Goal: Task Accomplishment & Management: Use online tool/utility

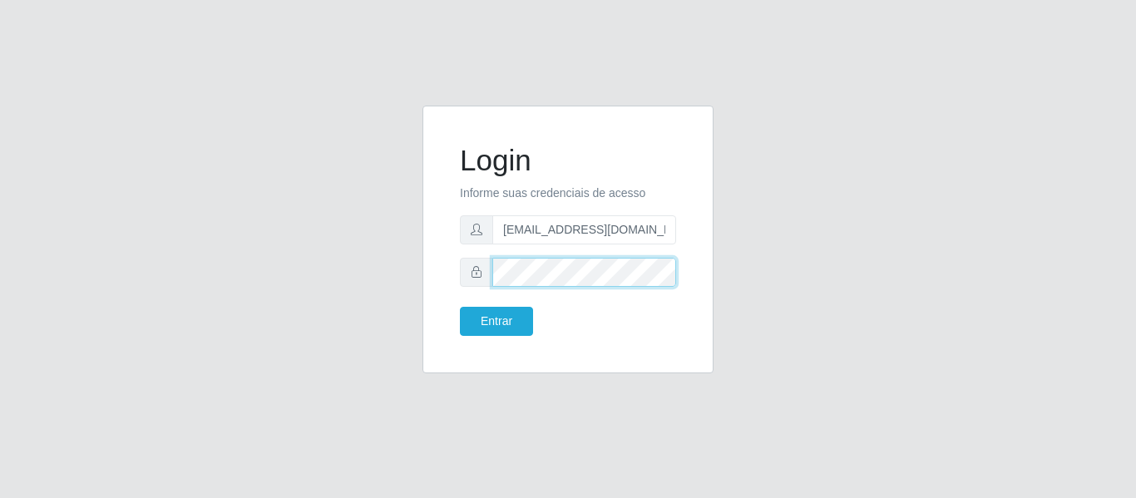
click at [460, 307] on button "Entrar" at bounding box center [496, 321] width 73 height 29
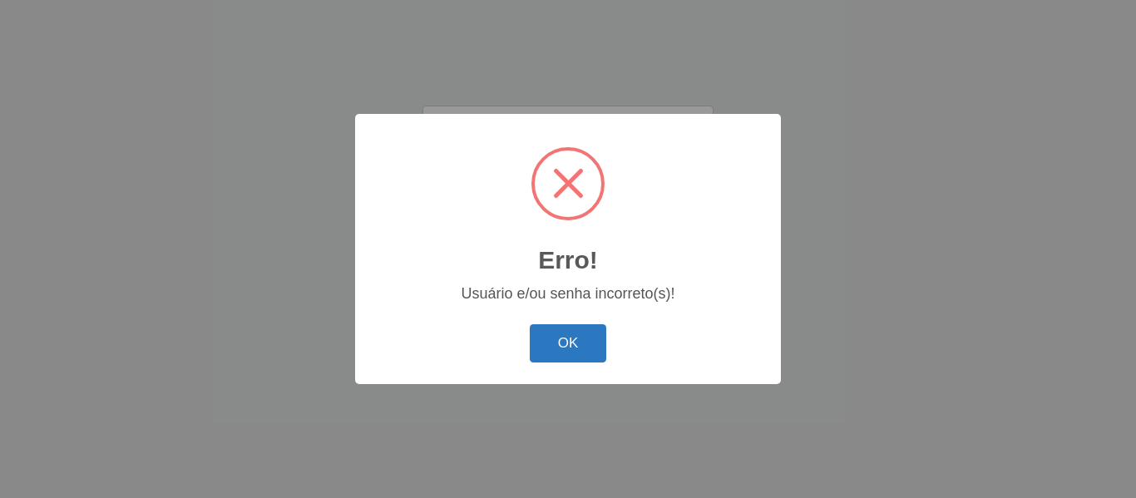
click at [594, 354] on button "OK" at bounding box center [568, 343] width 77 height 39
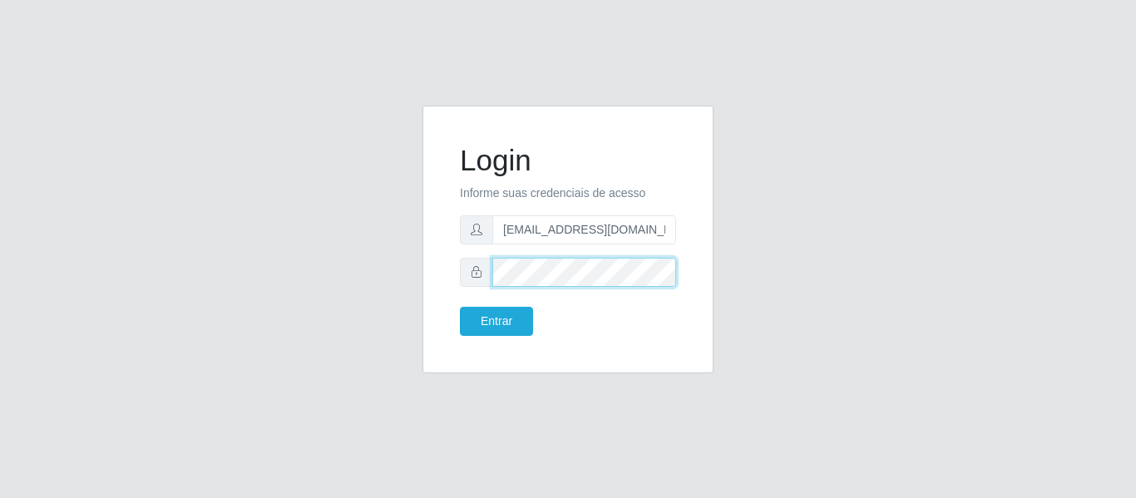
click at [460, 307] on button "Entrar" at bounding box center [496, 321] width 73 height 29
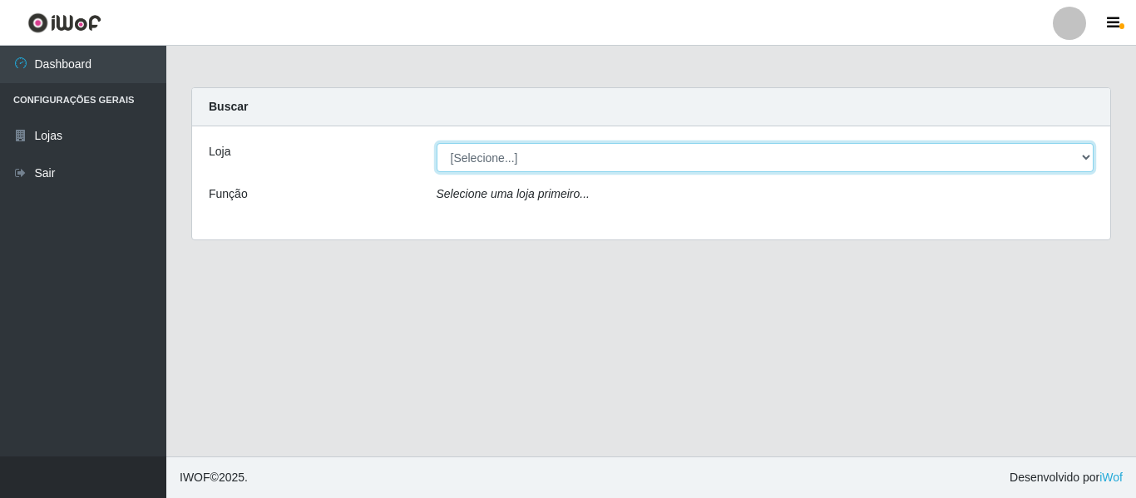
click at [1011, 155] on select "[Selecione...] SuperFácil Atacado - São Gonçalo do Amarante" at bounding box center [766, 157] width 658 height 29
select select "408"
click at [437, 143] on select "[Selecione...] SuperFácil Atacado - São Gonçalo do Amarante" at bounding box center [766, 157] width 658 height 29
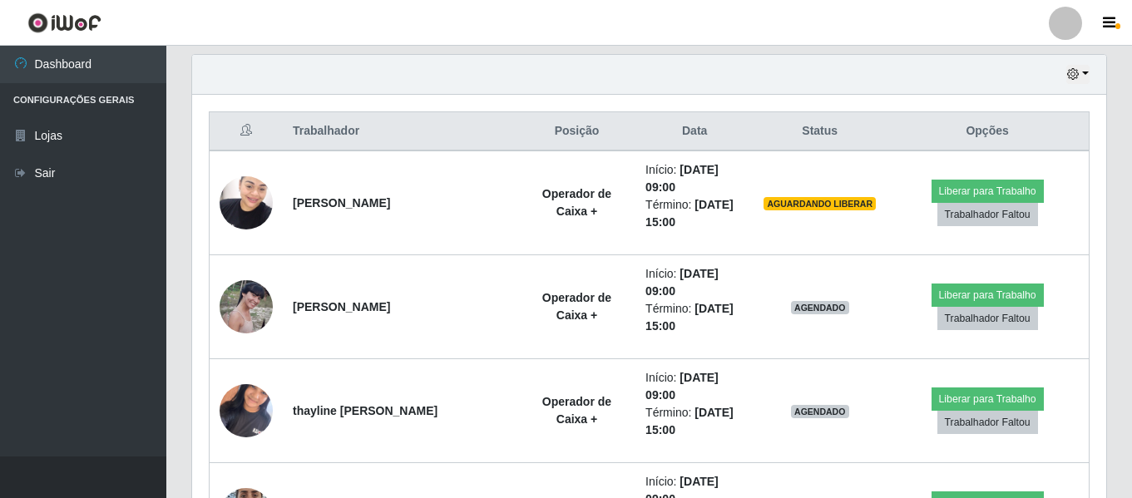
scroll to position [582, 0]
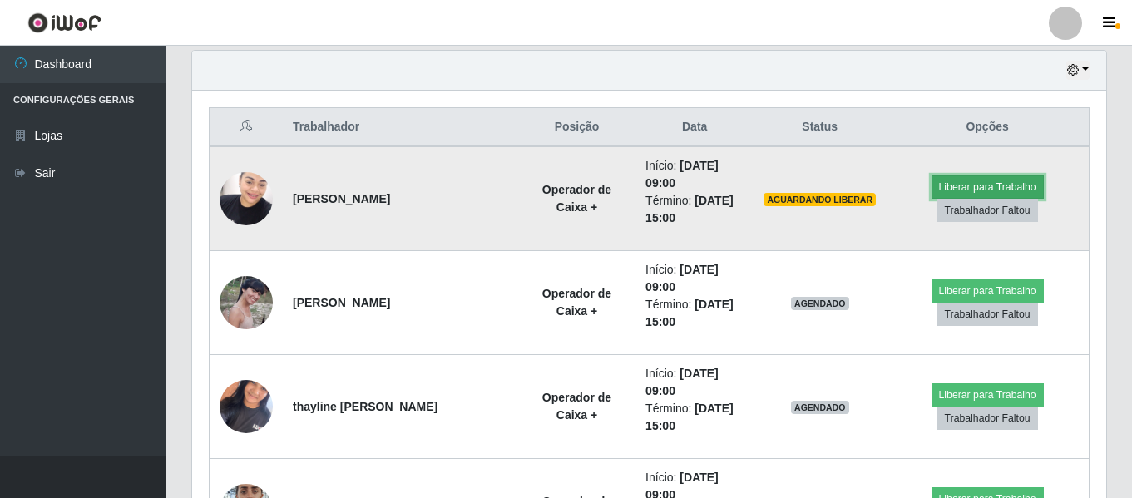
click at [980, 185] on button "Liberar para Trabalho" at bounding box center [988, 187] width 112 height 23
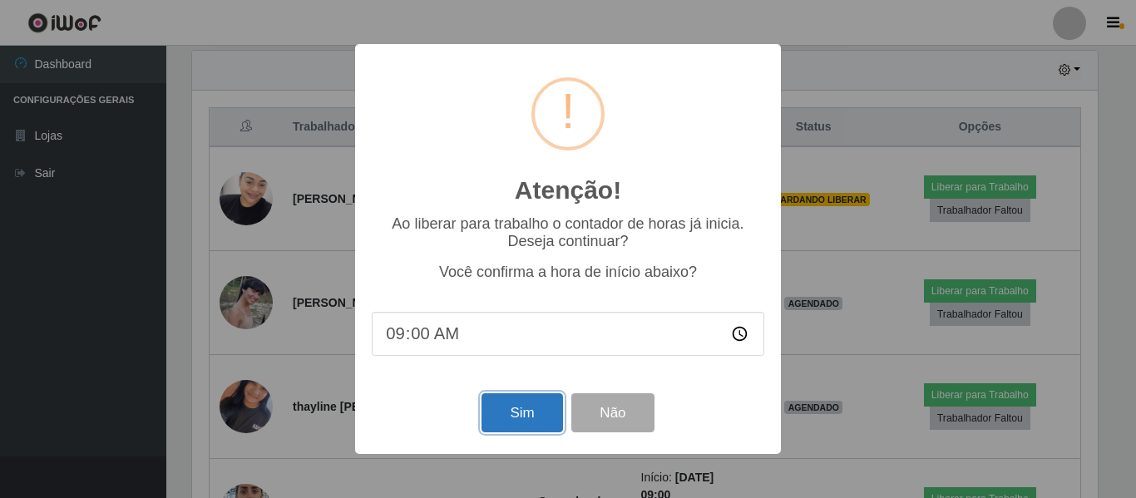
click at [526, 416] on button "Sim" at bounding box center [522, 412] width 81 height 39
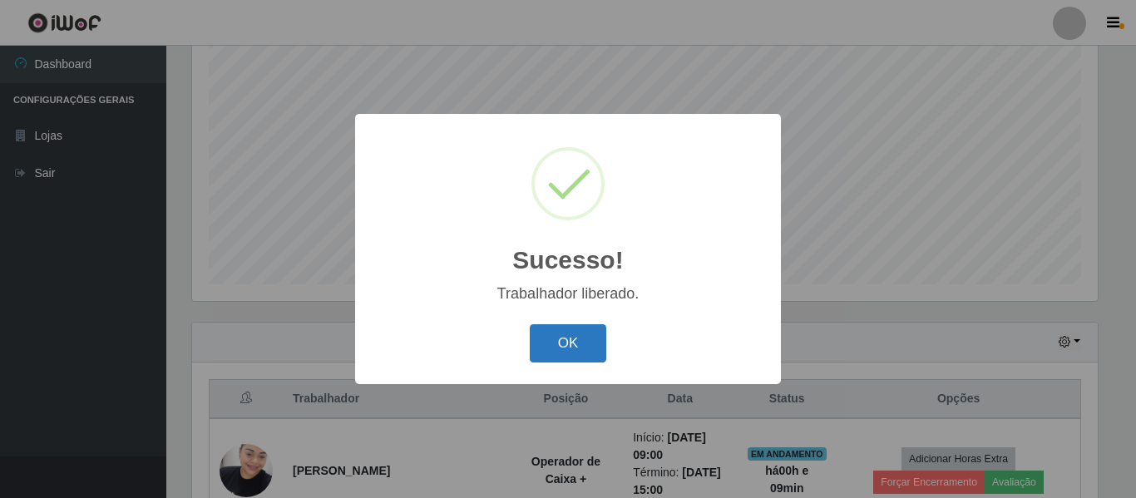
click at [576, 334] on button "OK" at bounding box center [568, 343] width 77 height 39
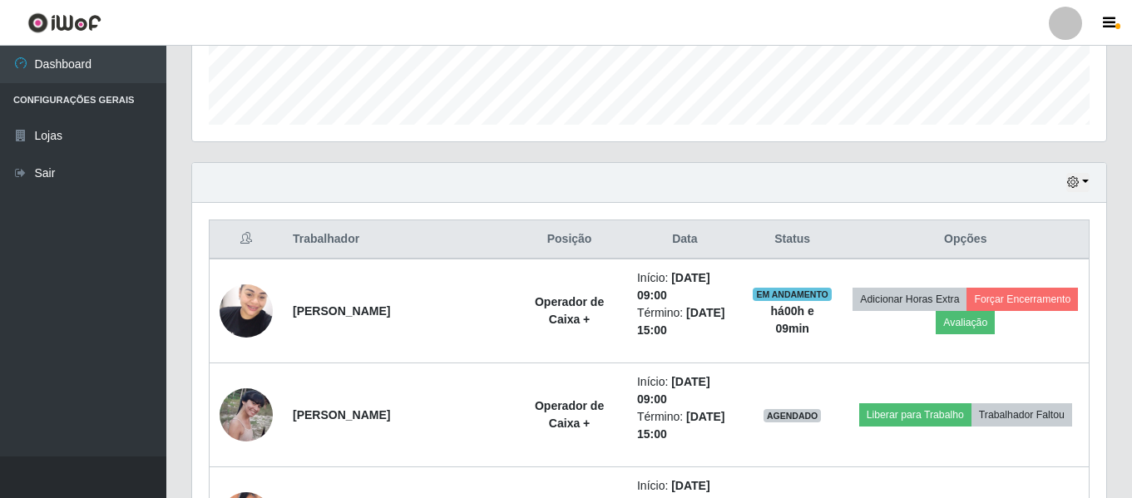
scroll to position [477, 0]
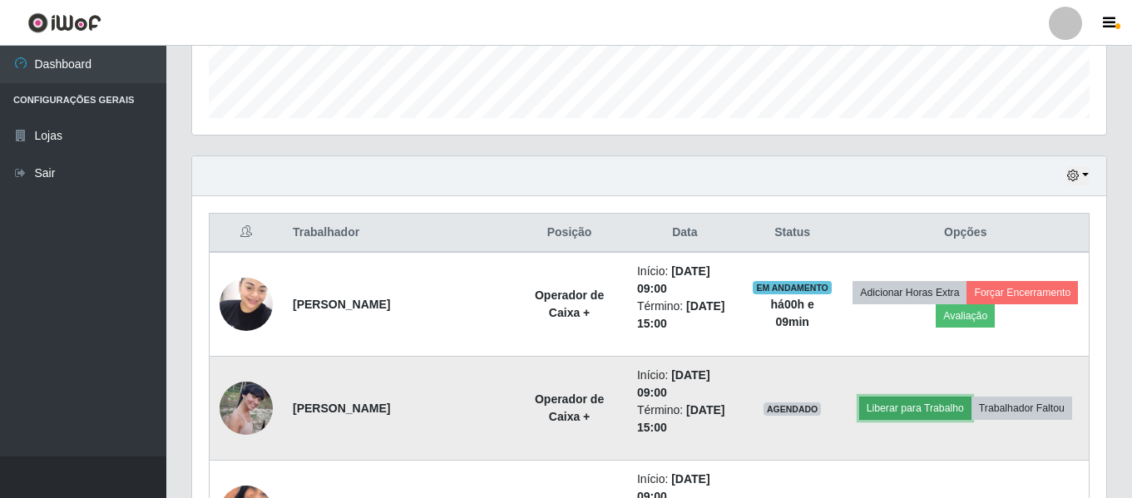
click at [875, 406] on button "Liberar para Trabalho" at bounding box center [915, 408] width 112 height 23
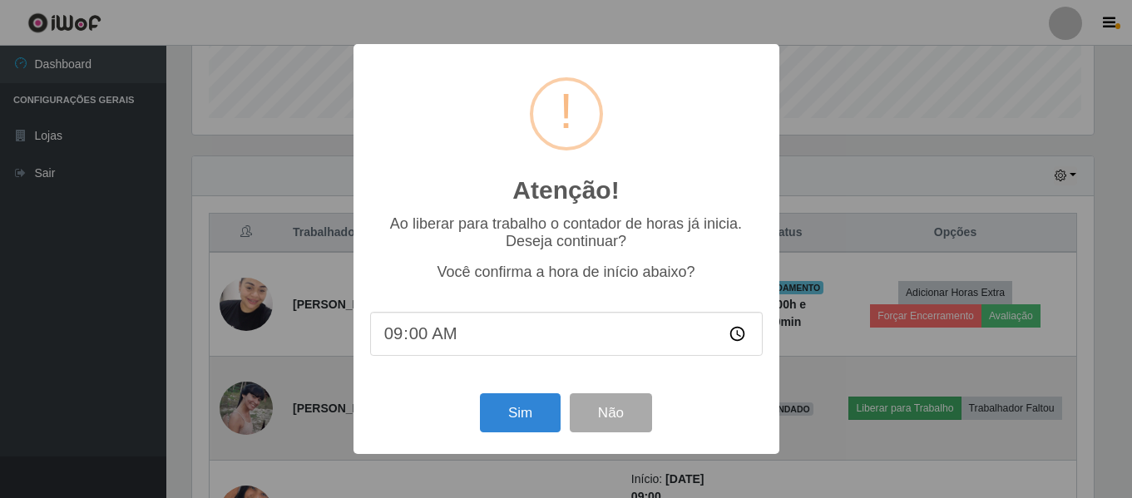
scroll to position [345, 906]
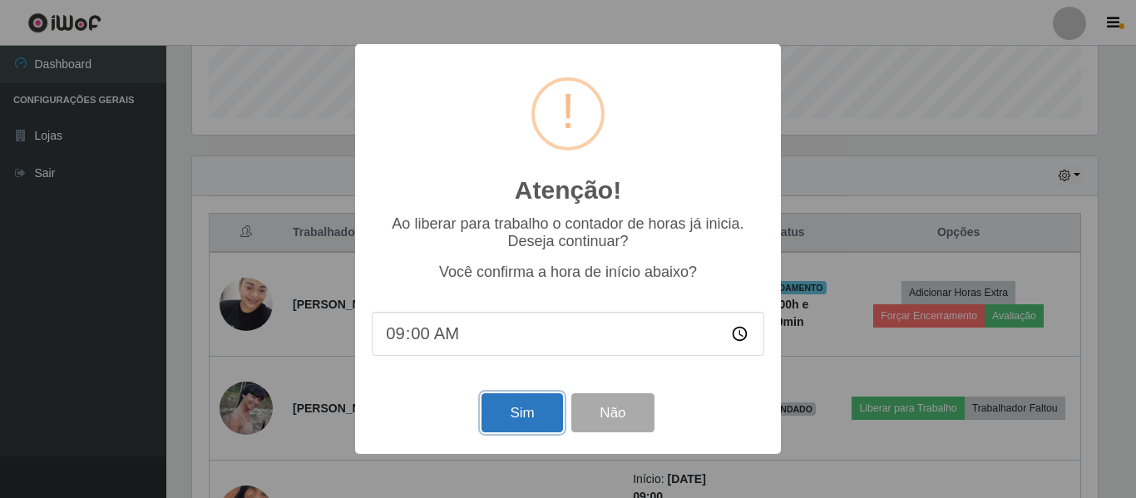
click at [507, 420] on button "Sim" at bounding box center [522, 412] width 81 height 39
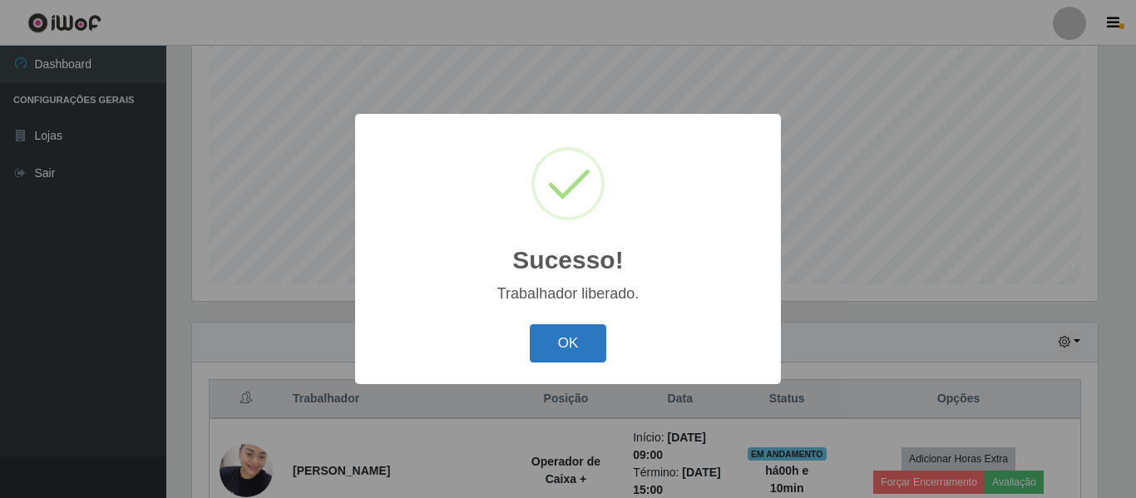
click at [558, 337] on button "OK" at bounding box center [568, 343] width 77 height 39
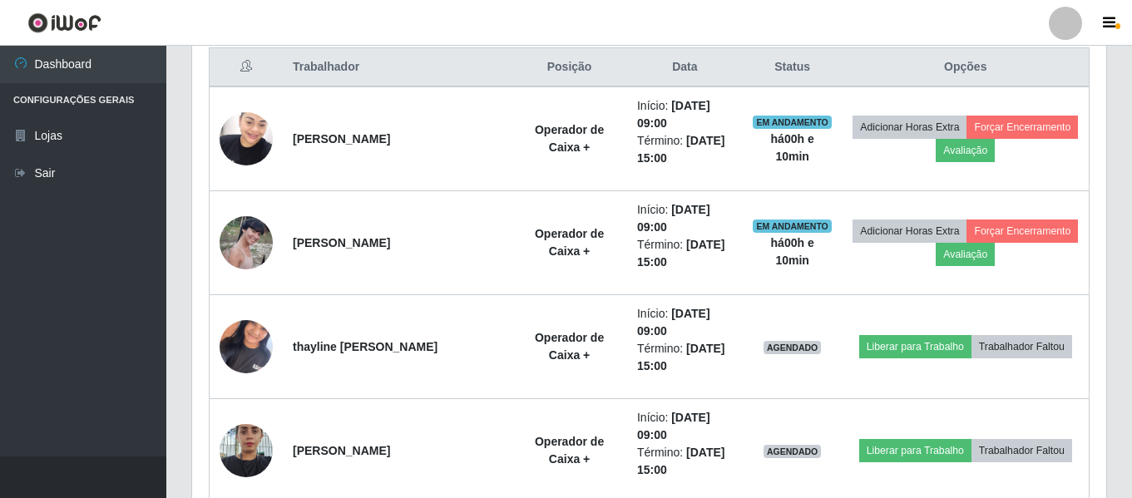
scroll to position [643, 0]
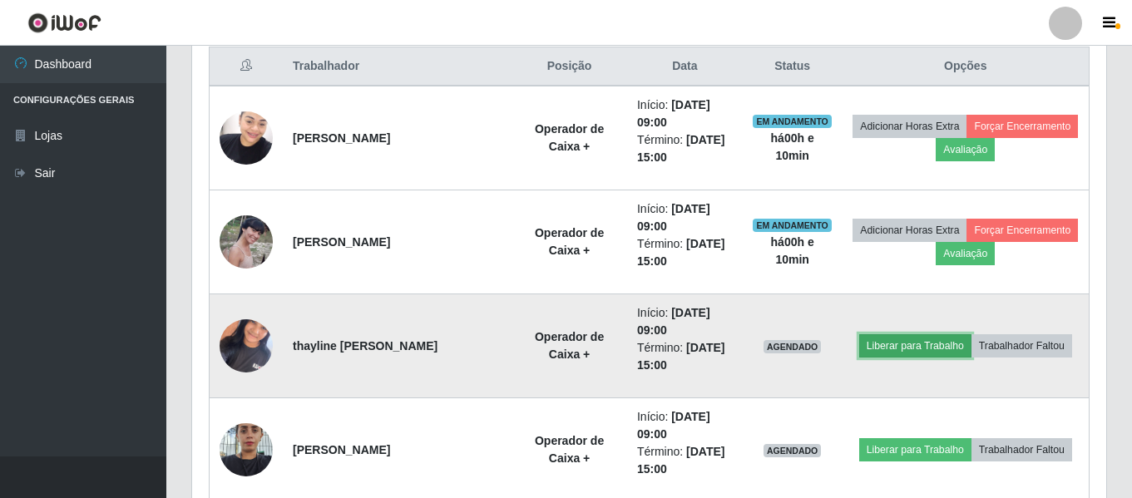
click at [890, 340] on button "Liberar para Trabalho" at bounding box center [915, 345] width 112 height 23
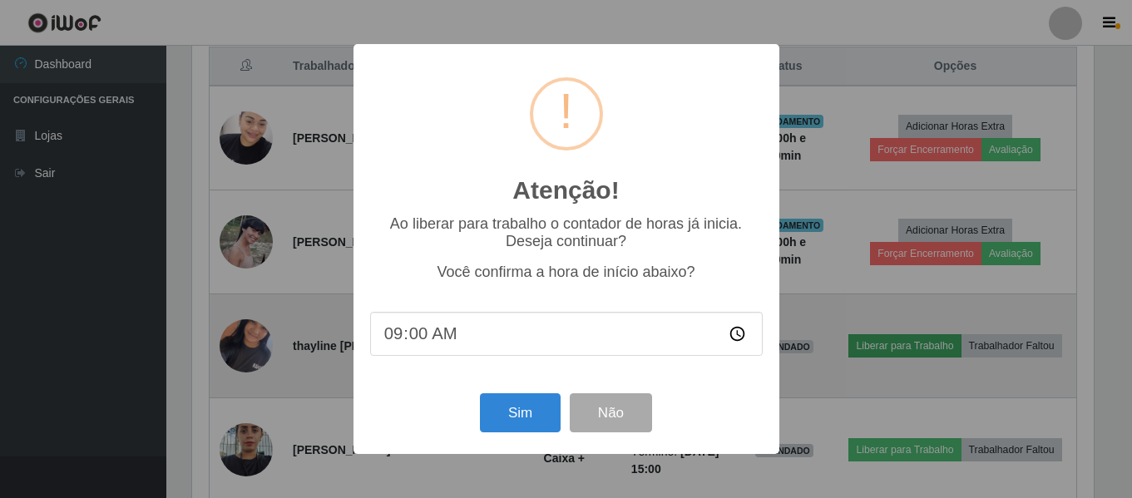
scroll to position [345, 906]
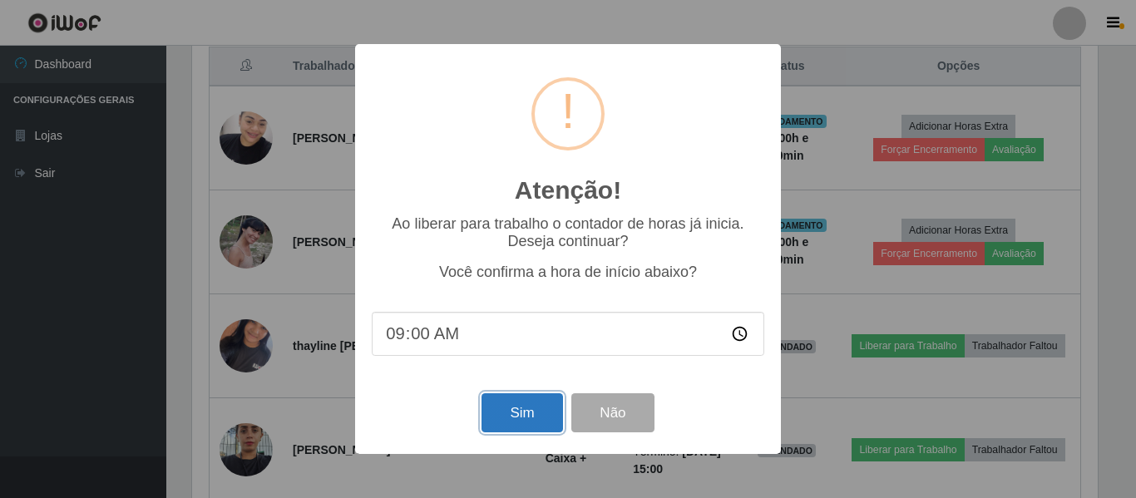
click at [519, 412] on button "Sim" at bounding box center [522, 412] width 81 height 39
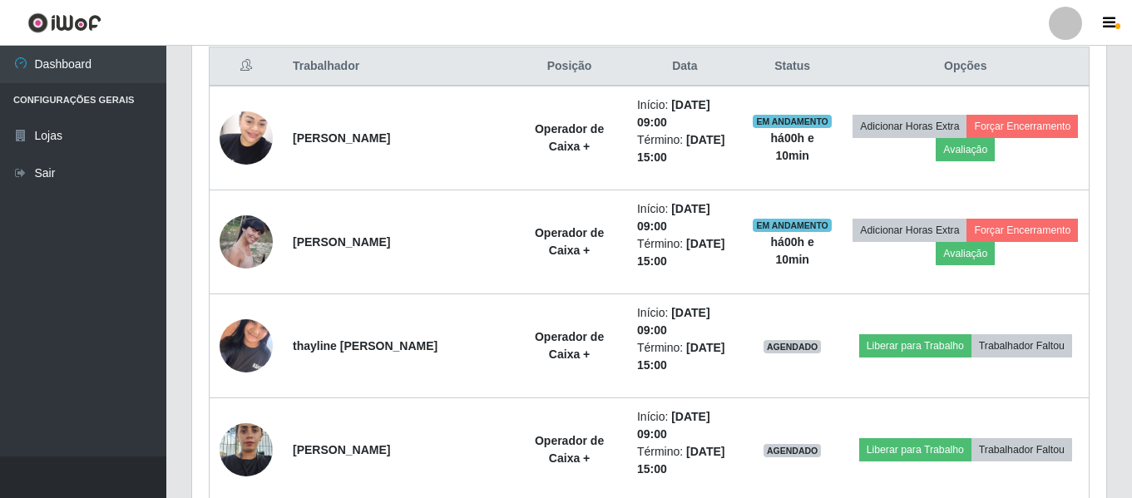
scroll to position [0, 0]
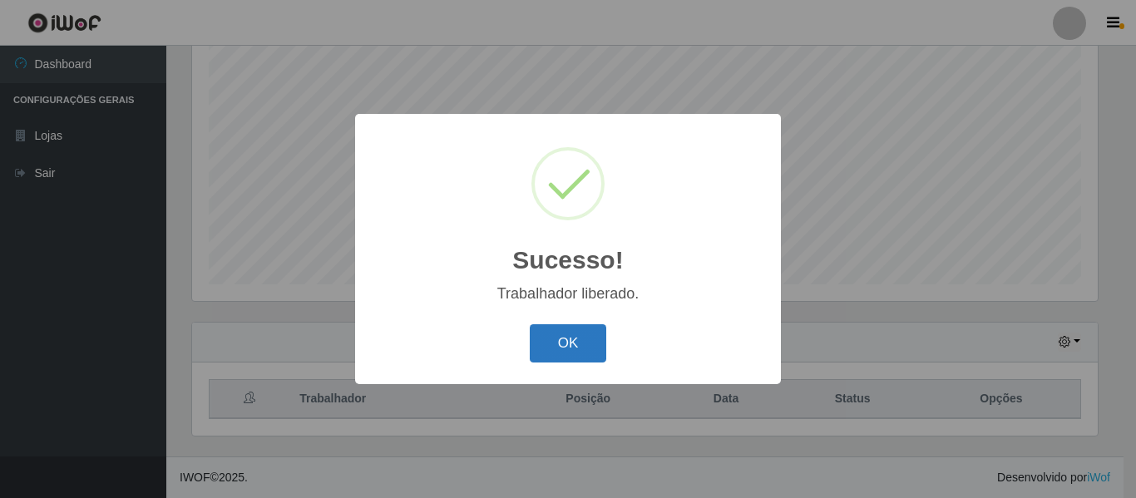
click at [566, 347] on button "OK" at bounding box center [568, 343] width 77 height 39
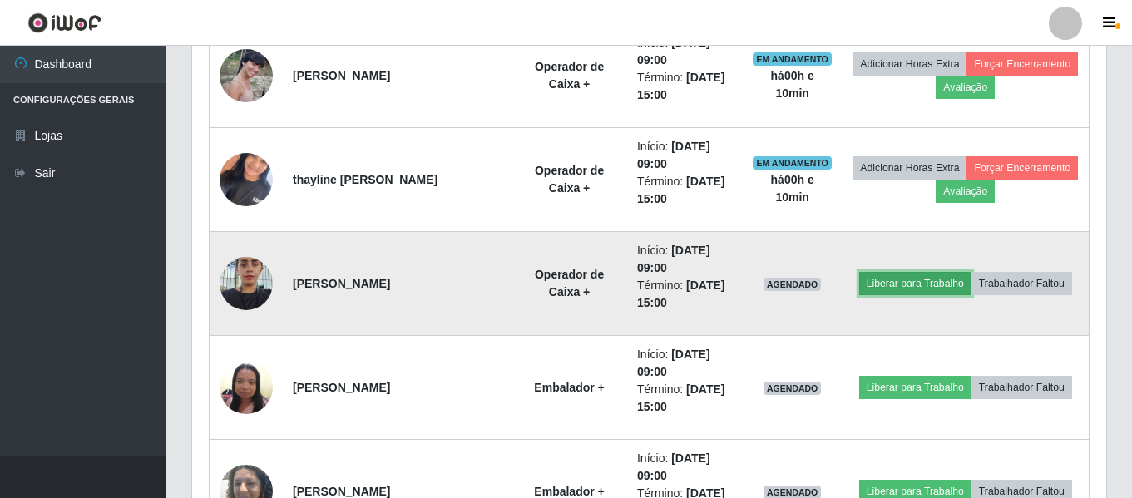
click at [893, 284] on button "Liberar para Trabalho" at bounding box center [915, 283] width 112 height 23
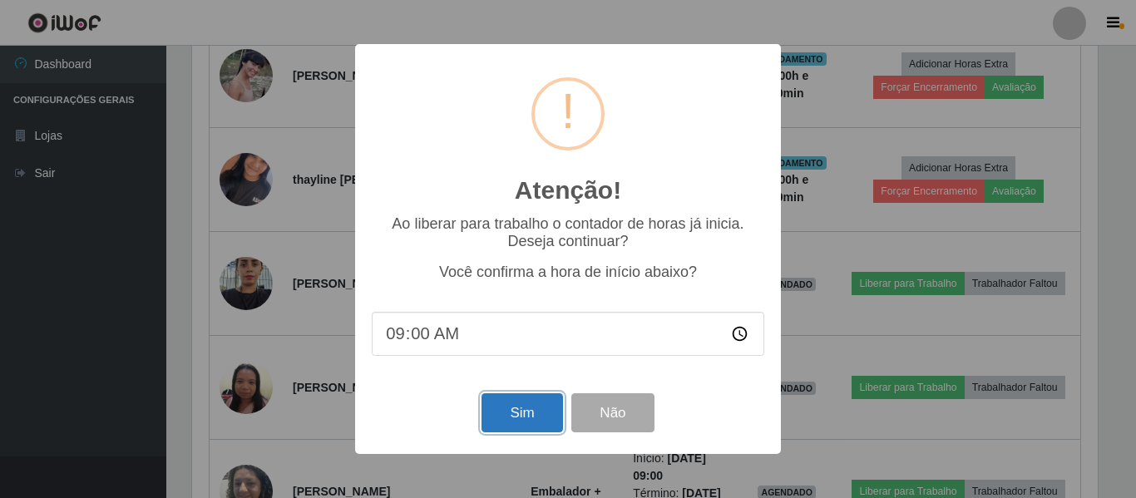
click at [512, 416] on button "Sim" at bounding box center [522, 412] width 81 height 39
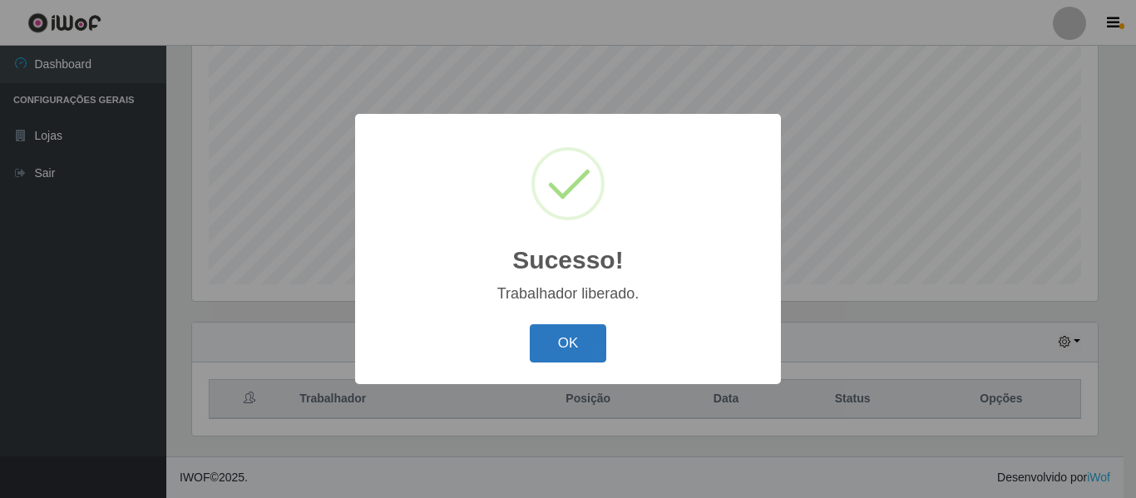
click at [575, 336] on button "OK" at bounding box center [568, 343] width 77 height 39
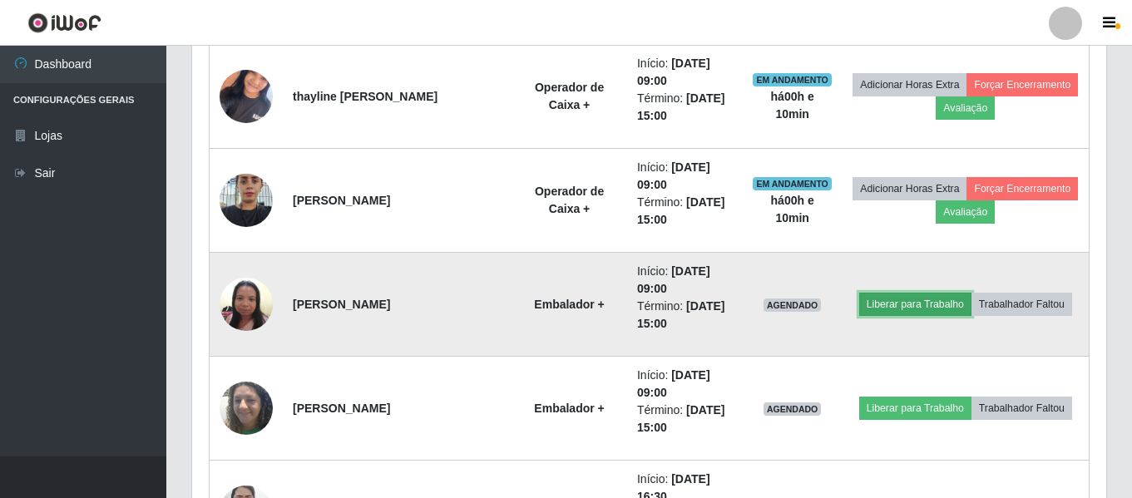
click at [879, 308] on button "Liberar para Trabalho" at bounding box center [915, 304] width 112 height 23
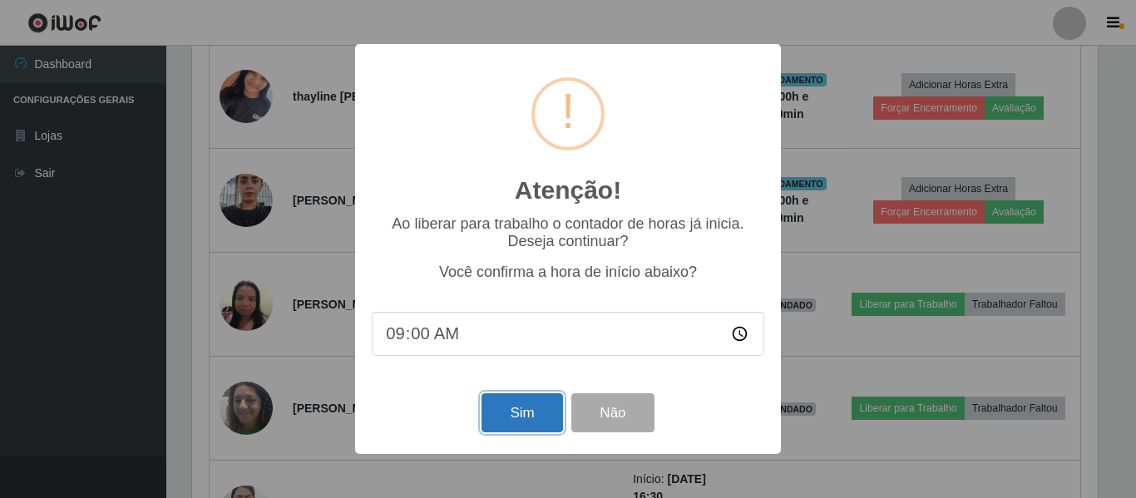
click at [523, 419] on button "Sim" at bounding box center [522, 412] width 81 height 39
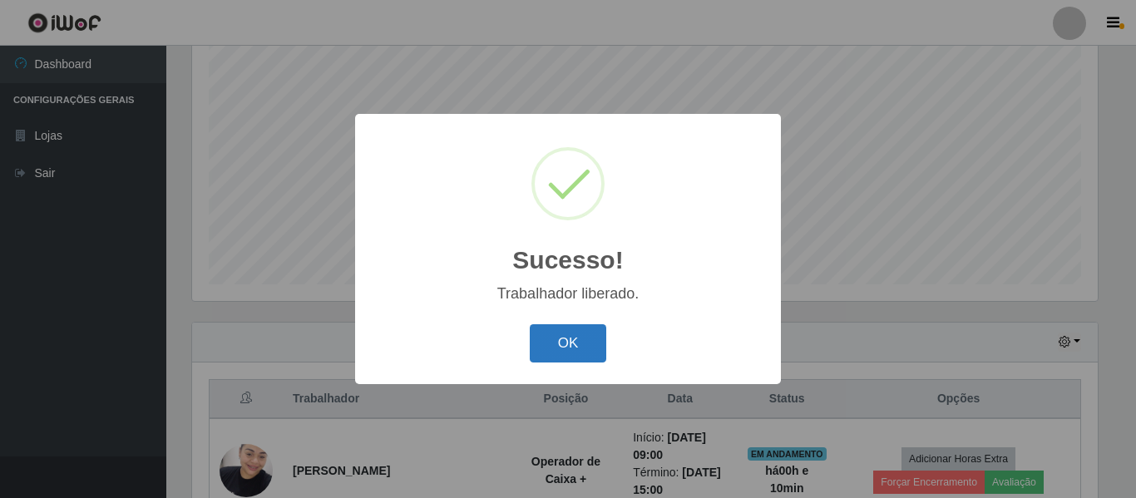
click at [555, 339] on button "OK" at bounding box center [568, 343] width 77 height 39
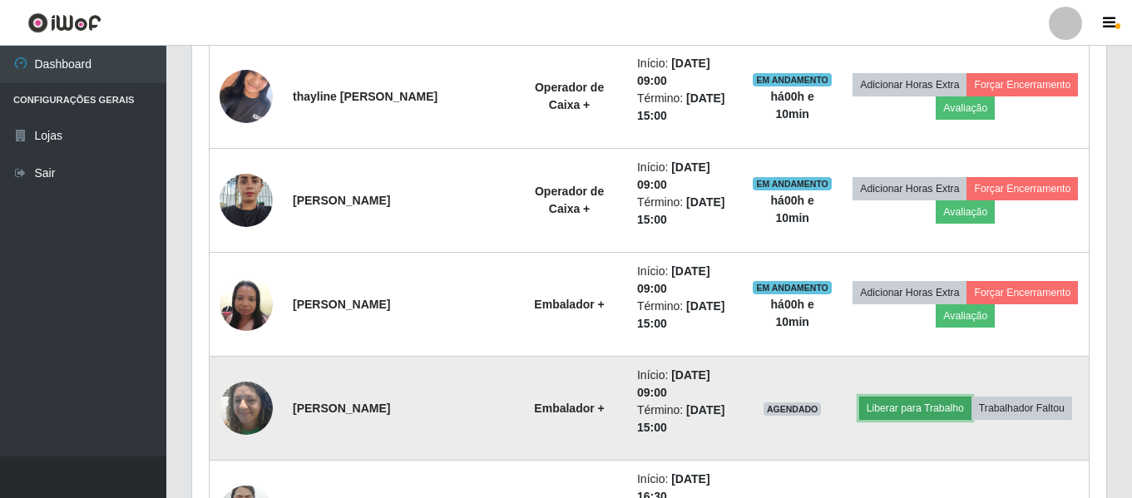
click at [902, 406] on button "Liberar para Trabalho" at bounding box center [915, 408] width 112 height 23
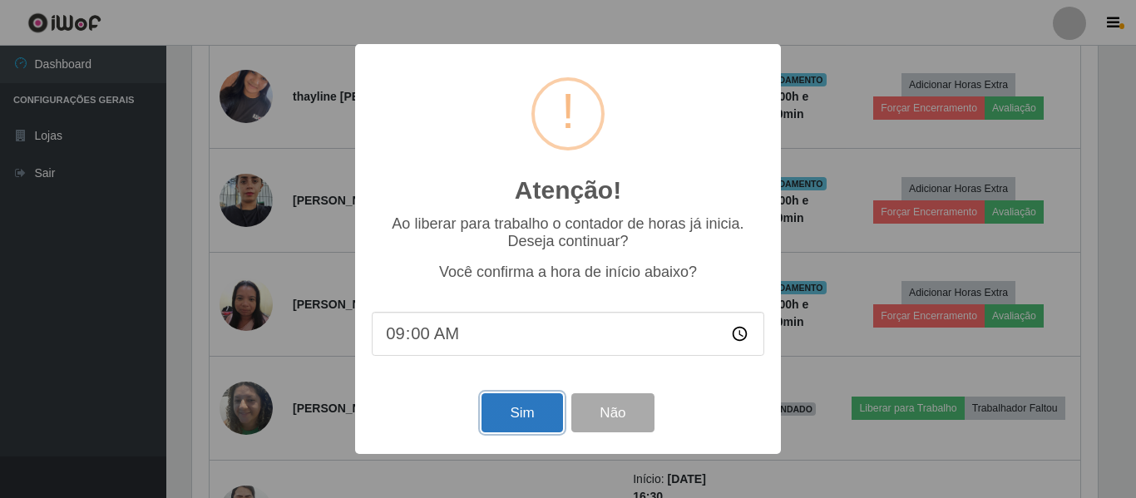
click at [530, 418] on button "Sim" at bounding box center [522, 412] width 81 height 39
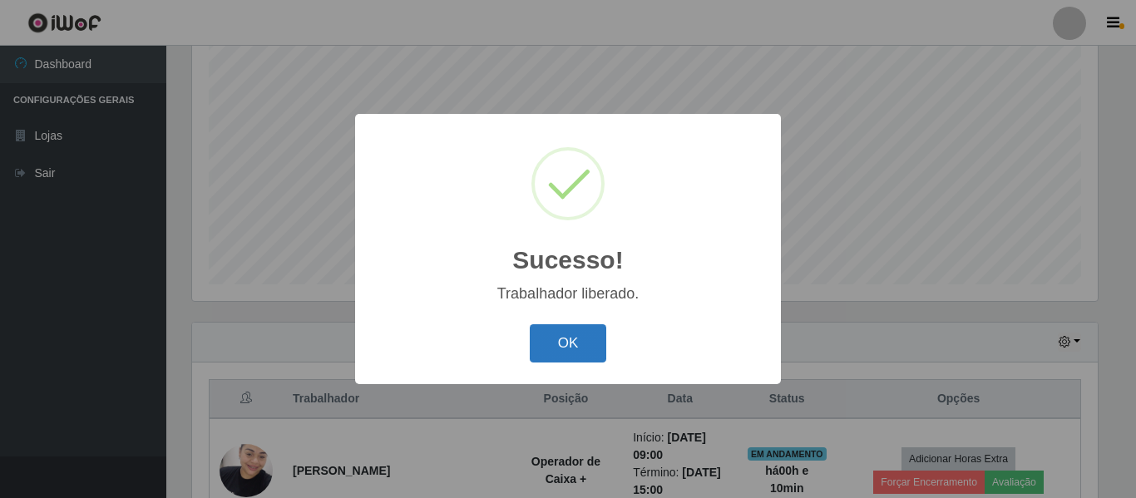
click at [577, 350] on button "OK" at bounding box center [568, 343] width 77 height 39
